Goal: Task Accomplishment & Management: Use online tool/utility

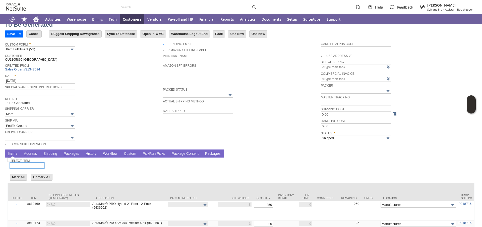
scroll to position [18, 0]
click at [58, 125] on input "FedEx Ground" at bounding box center [40, 126] width 70 height 6
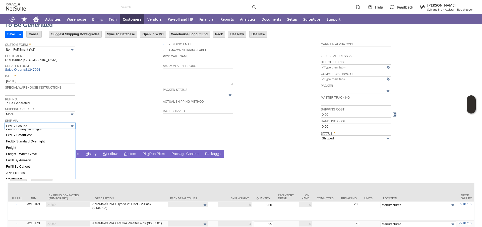
scroll to position [135, 0]
type input "Freight"
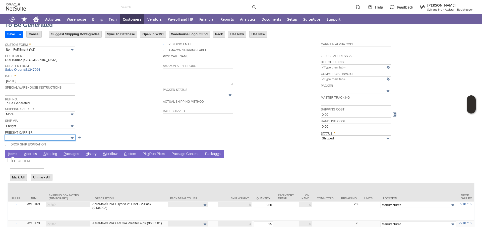
click at [61, 136] on input "text" at bounding box center [40, 138] width 70 height 6
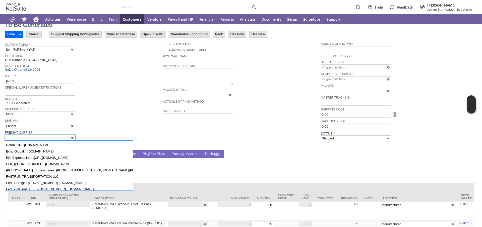
scroll to position [163, 0]
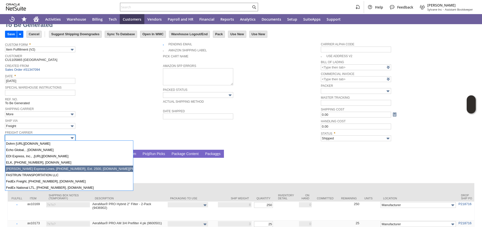
type input "Estes Express Lines,...w.estes-express.com"
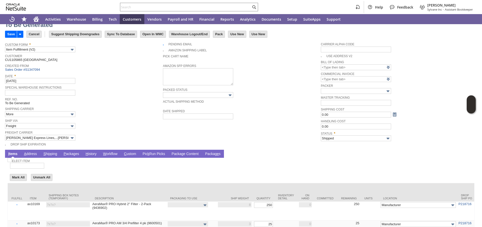
click at [76, 156] on link "P ackages" at bounding box center [71, 153] width 18 height 5
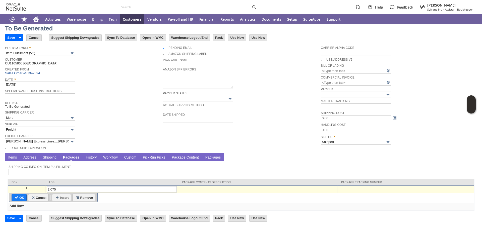
click at [343, 187] on div at bounding box center [406, 188] width 134 height 4
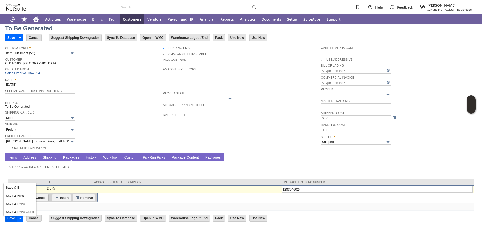
type input "1283046024"
click at [10, 217] on input "Save" at bounding box center [11, 217] width 12 height 7
type input "Add"
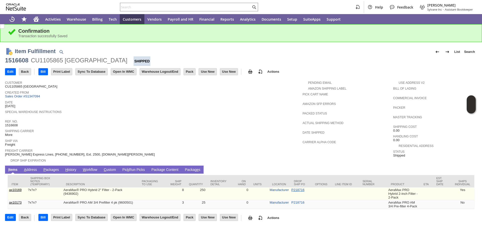
click at [295, 190] on link "P218716" at bounding box center [298, 190] width 13 height 4
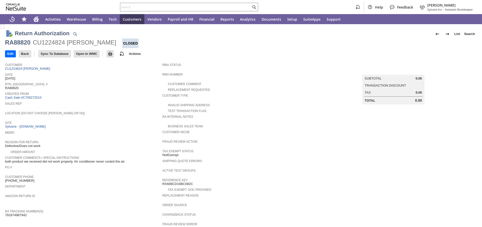
click at [64, 98] on div "Created From Cash Sale #C709272515" at bounding box center [82, 94] width 155 height 9
